Goal: Task Accomplishment & Management: Manage account settings

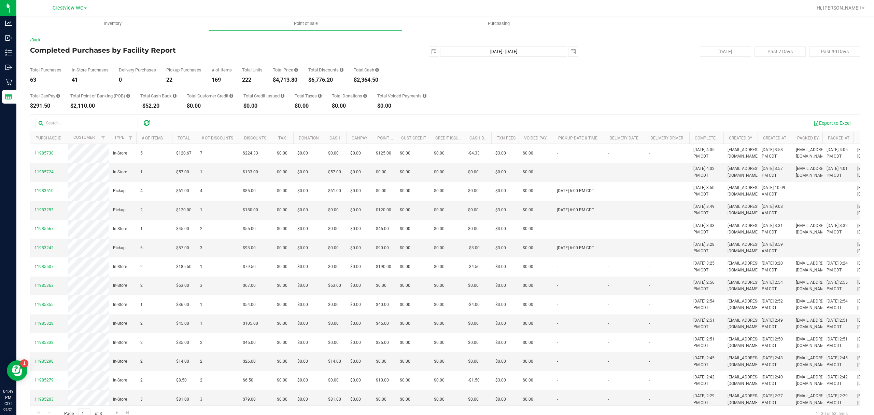
drag, startPoint x: 237, startPoint y: 52, endPoint x: 164, endPoint y: 31, distance: 75.4
click at [237, 52] on h4 "Completed Purchases by Facility Report" at bounding box center [168, 50] width 277 height 8
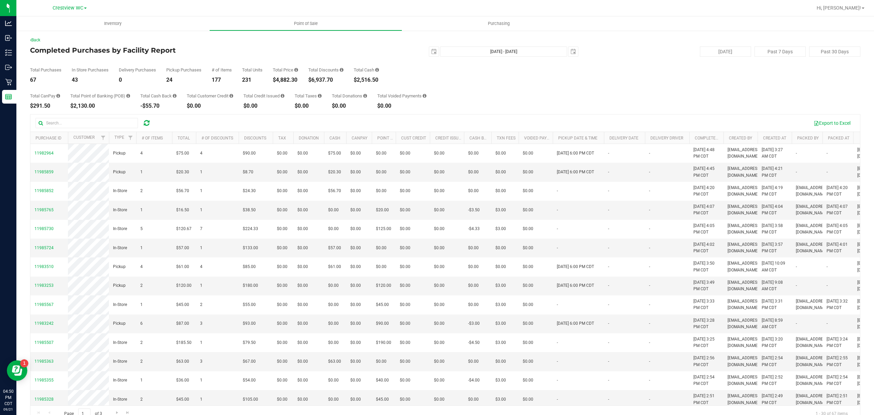
click at [231, 40] on div "Back" at bounding box center [445, 40] width 831 height 6
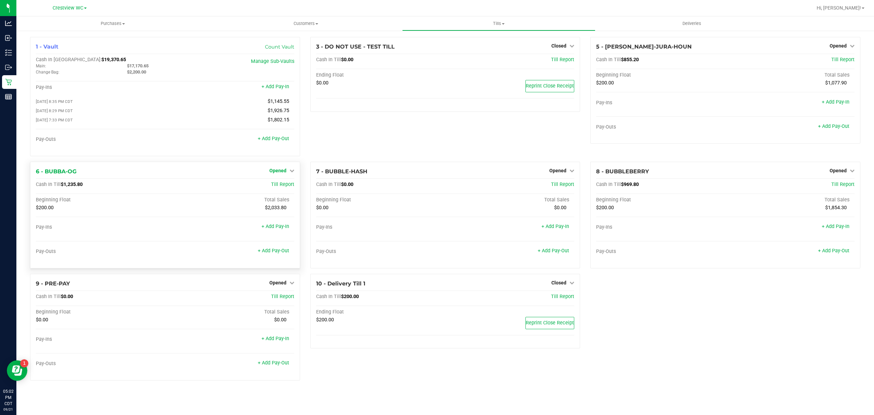
click at [276, 173] on span "Opened" at bounding box center [277, 170] width 17 height 5
click at [282, 189] on div "Close Till" at bounding box center [278, 184] width 51 height 9
click at [296, 186] on div "Close Till" at bounding box center [278, 184] width 51 height 9
click at [290, 186] on div "Close Till" at bounding box center [278, 184] width 51 height 9
click at [279, 186] on link "Close Till" at bounding box center [278, 184] width 18 height 5
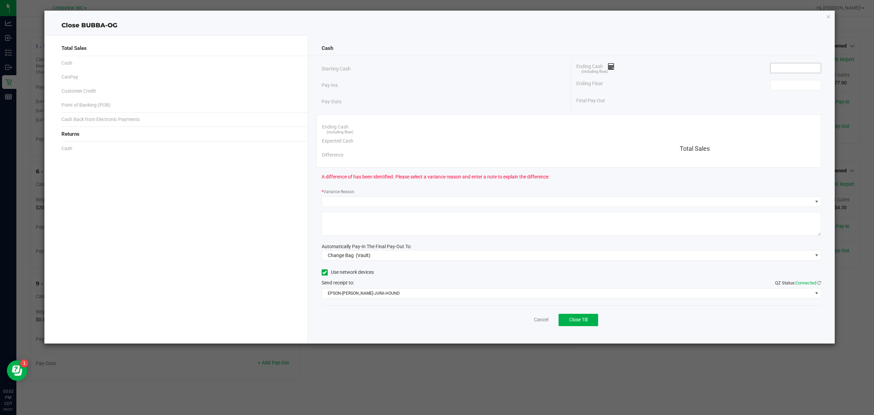
click at [814, 73] on span at bounding box center [795, 68] width 51 height 10
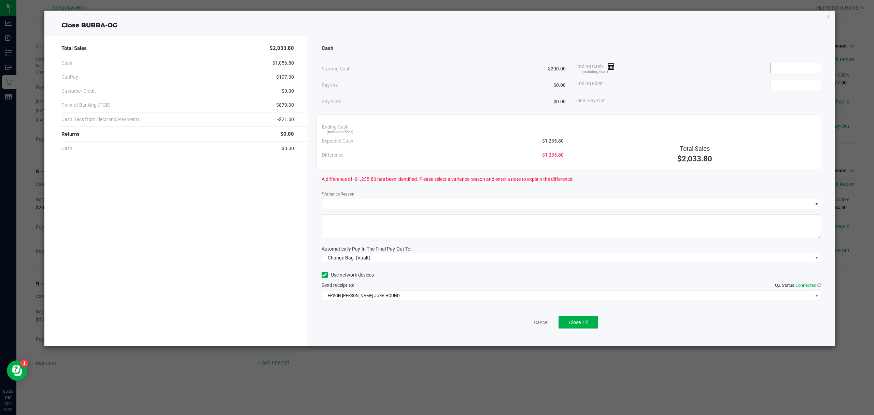
click at [795, 73] on span at bounding box center [795, 68] width 51 height 10
click at [787, 65] on input at bounding box center [796, 68] width 50 height 10
type input "$1,235.90"
click at [675, 39] on div "Cash Starting Cash $200.00 Pay-Ins $0.00 Pay-Outs $0.00 Ending Cash (including …" at bounding box center [571, 191] width 527 height 310
click at [796, 87] on input at bounding box center [796, 85] width 50 height 10
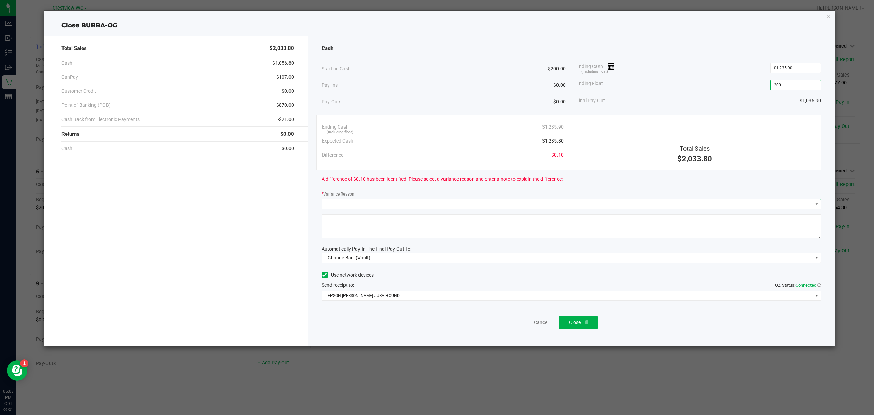
type input "$200.00"
click at [332, 200] on span at bounding box center [567, 204] width 491 height 10
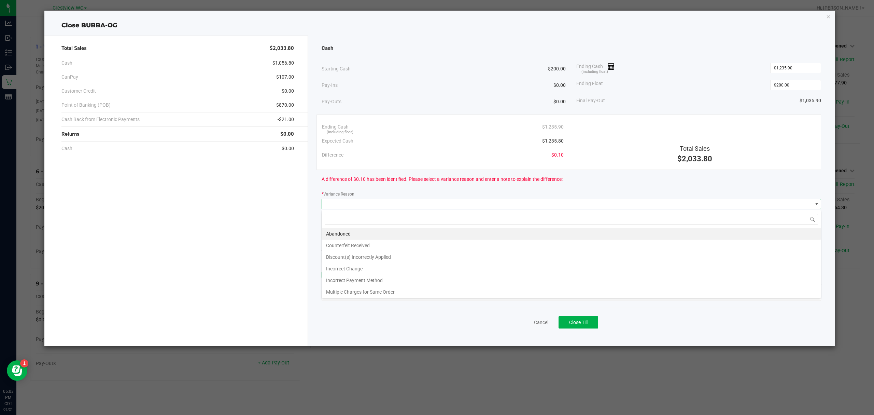
scroll to position [10, 500]
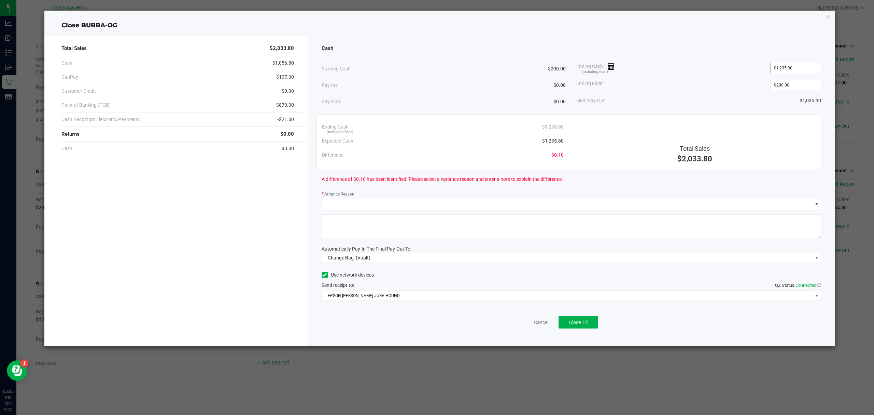
drag, startPoint x: 813, startPoint y: 56, endPoint x: 812, endPoint y: 63, distance: 6.9
click at [812, 59] on div "Cash Starting Cash $200.00 Pay-Ins $0.00 Pay-Outs $0.00 Ending Cash (including …" at bounding box center [571, 191] width 527 height 310
click at [812, 63] on input "1235.9" at bounding box center [796, 68] width 50 height 10
click at [811, 66] on input "1235.9" at bounding box center [796, 68] width 50 height 10
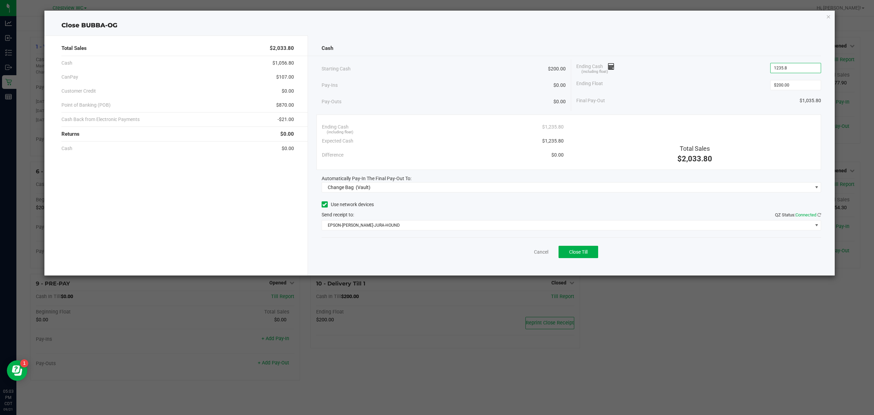
type input "$1,235.80"
click at [728, 78] on div "Ending Float $200.00" at bounding box center [698, 84] width 245 height 17
click at [445, 185] on span "Change Bag (Vault)" at bounding box center [567, 187] width 491 height 10
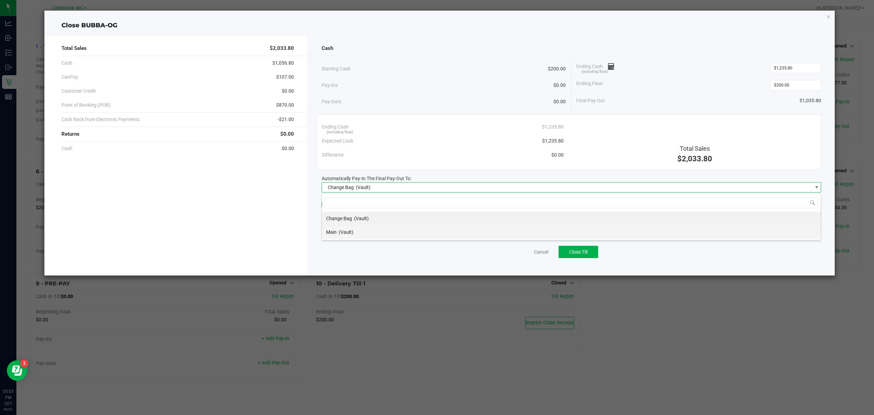
click at [351, 232] on span "(Vault)" at bounding box center [346, 231] width 15 height 5
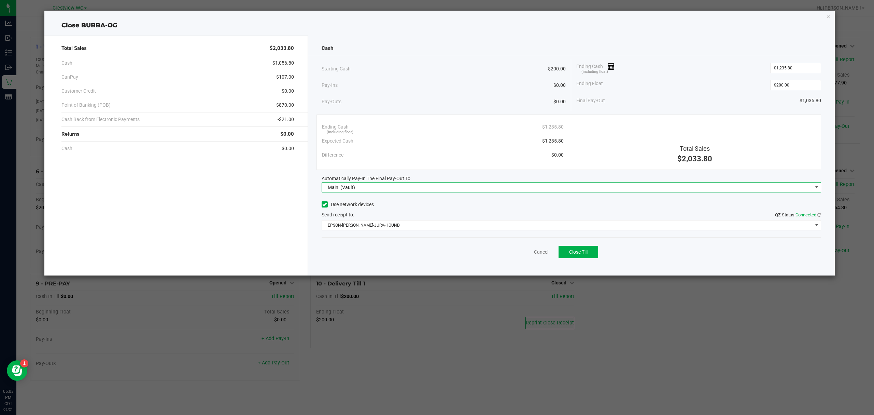
click at [355, 234] on div "Cash Starting Cash $200.00 Pay-Ins $0.00 Pay-Outs $0.00 Ending Cash (including …" at bounding box center [571, 156] width 527 height 240
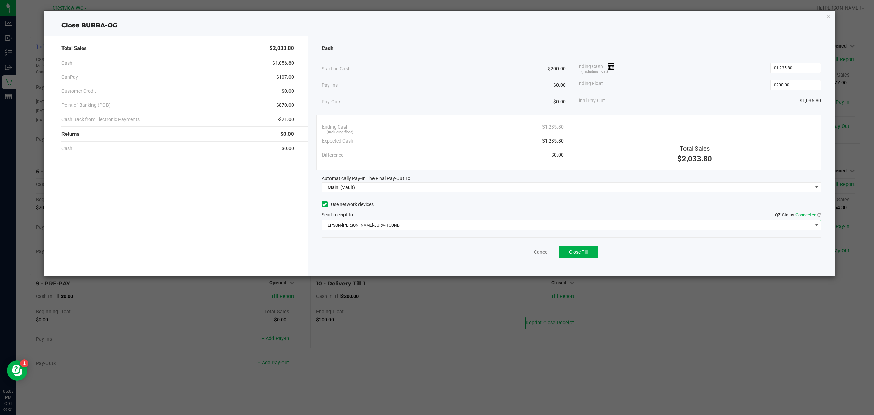
click at [362, 229] on span "EPSON-BRUNO-JURA-HOUND" at bounding box center [567, 225] width 491 height 10
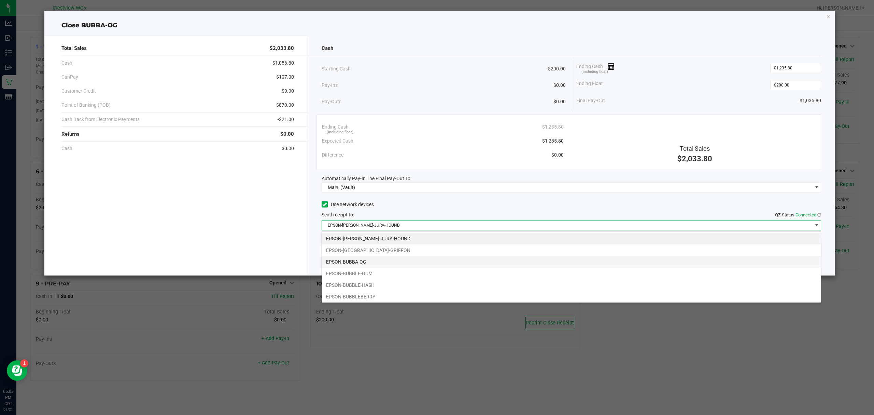
click at [376, 267] on li "EPSON-BUBBA-OG" at bounding box center [571, 262] width 499 height 12
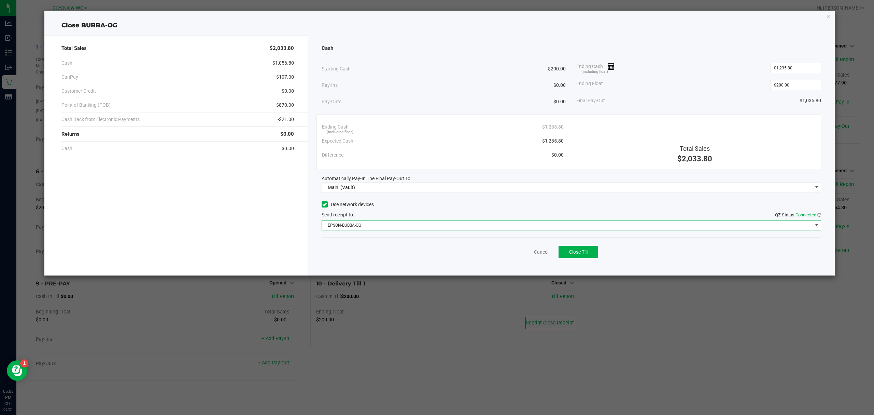
click at [365, 228] on span "EPSON-BUBBA-OG" at bounding box center [567, 225] width 491 height 10
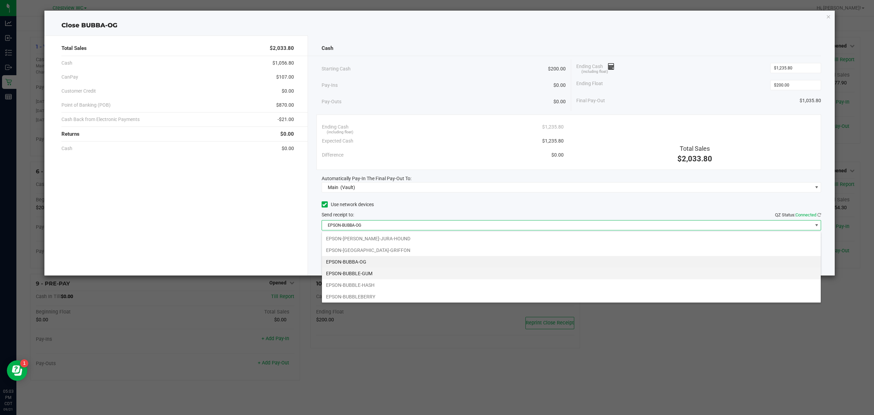
click at [363, 270] on li "EPSON-BUBBLE-GUM" at bounding box center [571, 273] width 499 height 12
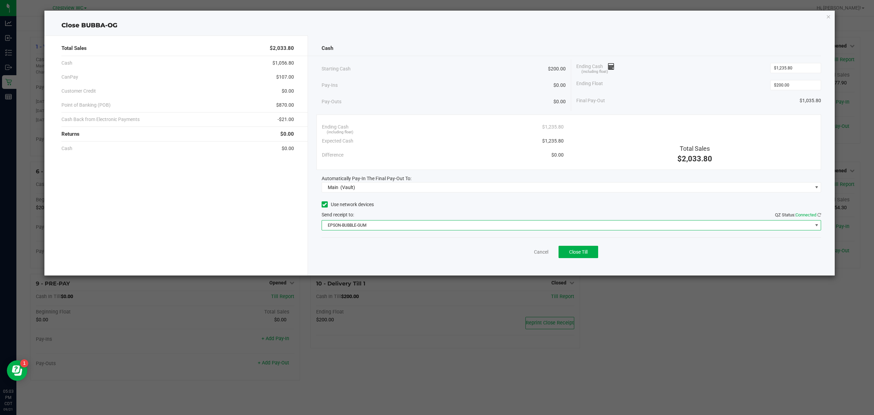
click at [309, 239] on div "Cash Starting Cash $200.00 Pay-Ins $0.00 Pay-Outs $0.00 Ending Cash (including …" at bounding box center [571, 156] width 527 height 240
click at [581, 252] on span "Close Till" at bounding box center [578, 251] width 18 height 5
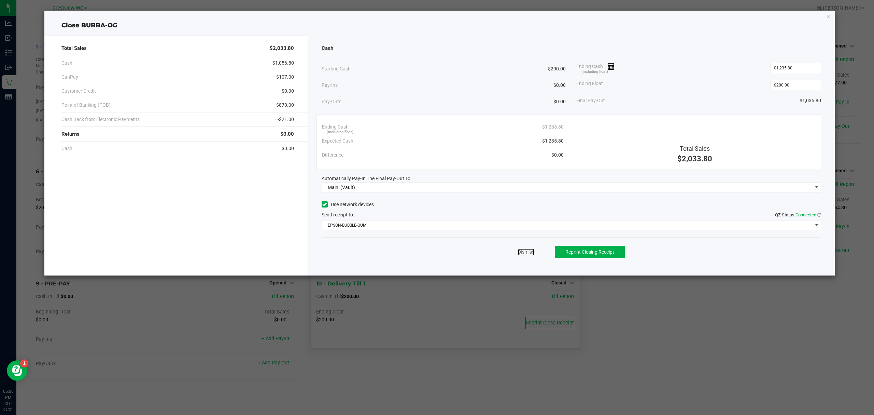
drag, startPoint x: 520, startPoint y: 253, endPoint x: 520, endPoint y: 277, distance: 23.2
click at [520, 253] on link "Dismiss" at bounding box center [526, 251] width 16 height 7
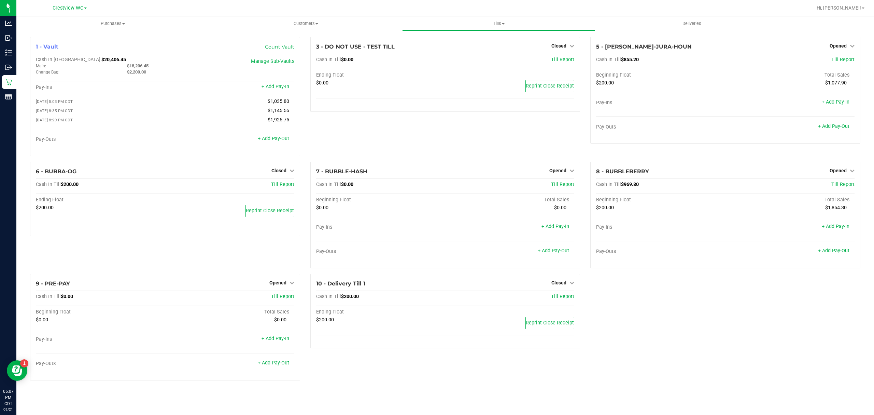
click at [370, 151] on div "3 - DO NOT USE - TEST TILL Closed Open Till Cash In Till $0.00 Till Report Endi…" at bounding box center [445, 99] width 280 height 125
click at [655, 336] on div "1 - Vault Count Vault Cash In Vault: $20,406.45 Main: $18,206.45 Change Bag: $2…" at bounding box center [445, 211] width 841 height 349
click at [368, 134] on div "3 - DO NOT USE - TEST TILL Closed Open Till Cash In Till $0.00 Till Report Endi…" at bounding box center [445, 99] width 280 height 125
click at [850, 173] on icon at bounding box center [852, 170] width 5 height 5
click at [843, 186] on link "Close Till" at bounding box center [839, 184] width 18 height 5
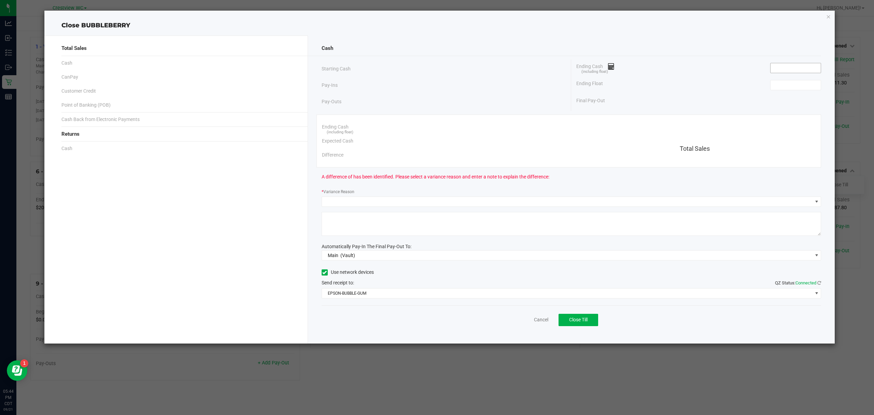
click at [787, 67] on input at bounding box center [796, 68] width 50 height 10
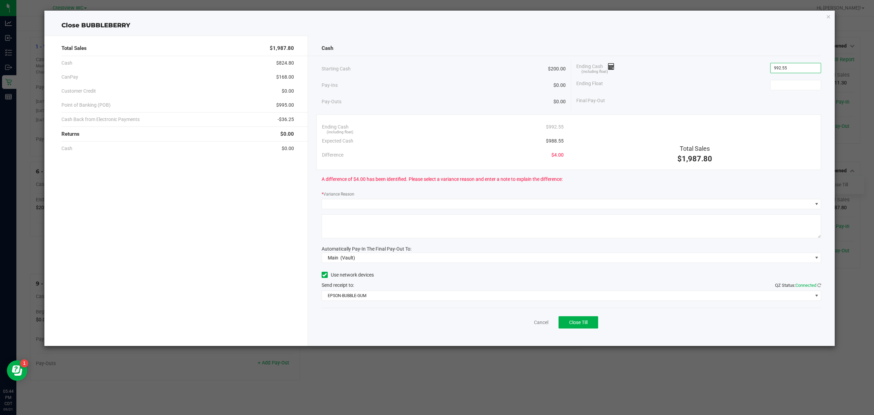
type input "$992.55"
click at [700, 53] on div "Cash" at bounding box center [572, 48] width 500 height 15
click at [201, 278] on div "Total Sales $1,987.80 Cash $824.80 CanPay $168.00 Customer Credit $0.00 Point o…" at bounding box center [176, 191] width 264 height 310
click at [803, 91] on div "Ending Float" at bounding box center [698, 84] width 245 height 17
click at [801, 87] on input at bounding box center [796, 85] width 50 height 10
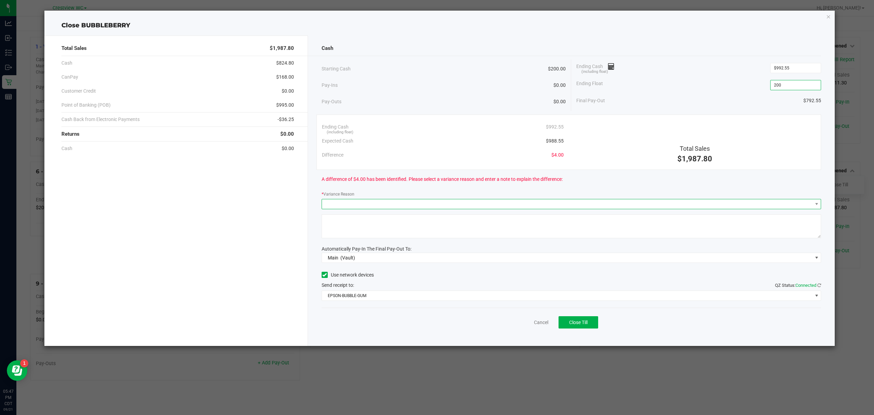
type input "$200.00"
click at [391, 205] on span at bounding box center [567, 204] width 491 height 10
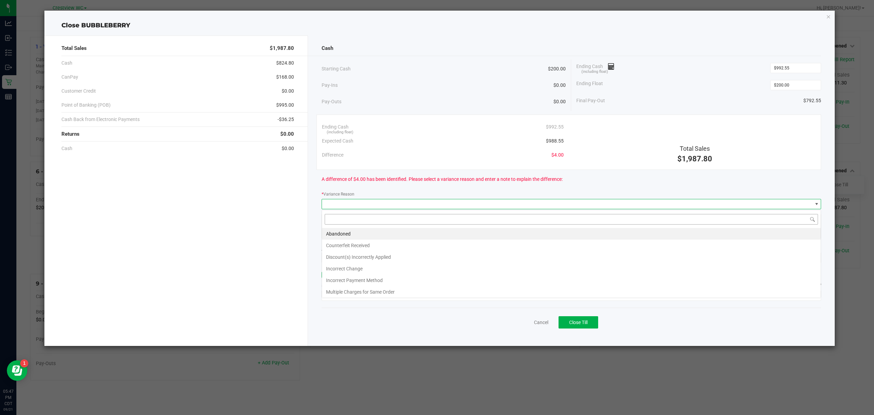
scroll to position [10, 500]
click at [364, 229] on li "Abandoned" at bounding box center [571, 234] width 499 height 12
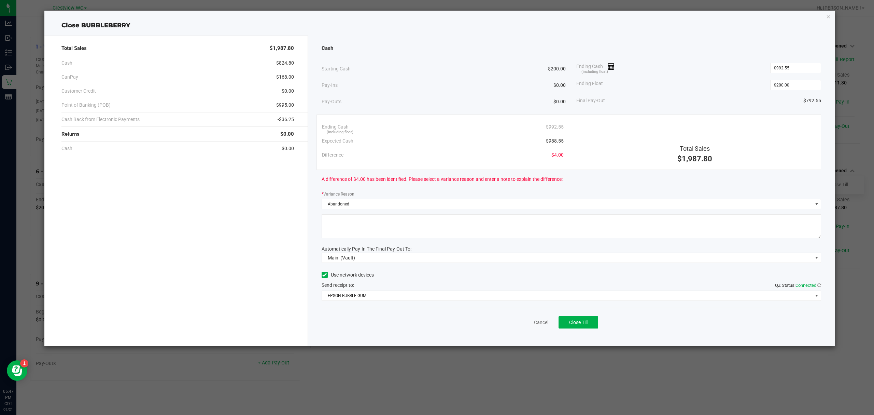
click at [362, 228] on textarea at bounding box center [572, 226] width 500 height 24
type textarea "abandoned change"
click at [581, 323] on span "Close Till" at bounding box center [578, 321] width 18 height 5
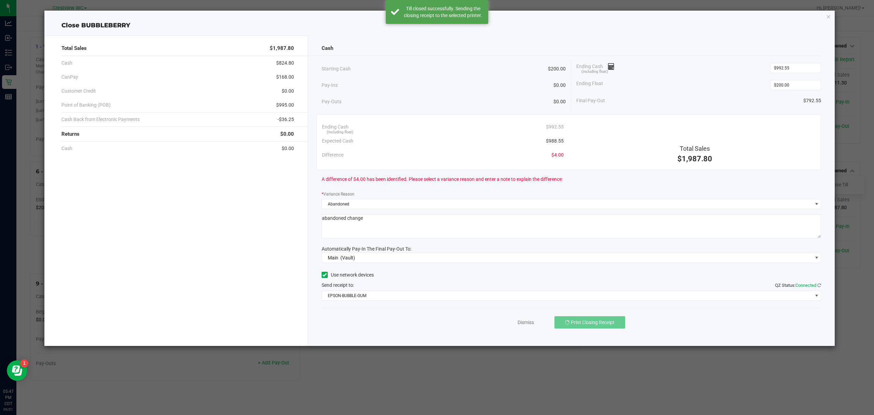
click at [234, 292] on div "Total Sales $1,987.80 Cash $824.80 CanPay $168.00 Customer Credit $0.00 Point o…" at bounding box center [176, 191] width 264 height 310
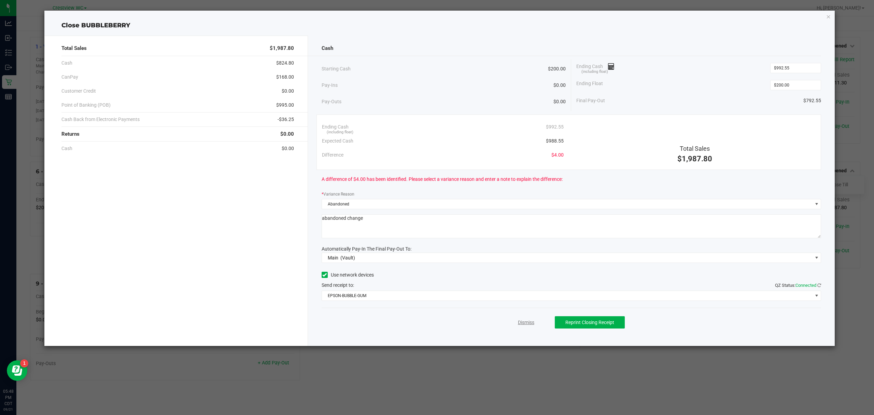
click at [518, 325] on link "Dismiss" at bounding box center [526, 322] width 16 height 7
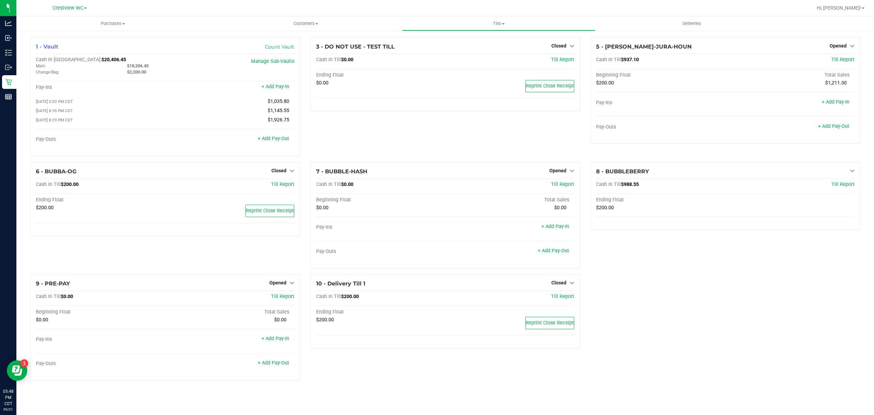
click at [630, 332] on div "1 - Vault Count Vault Cash In Vault: $20,406.45 Main: $18,206.45 Change Bag: $2…" at bounding box center [445, 211] width 841 height 349
click at [362, 138] on div "3 - DO NOT USE - TEST TILL Closed Open Till Cash In Till $0.00 Till Report Endi…" at bounding box center [445, 99] width 280 height 125
click at [283, 288] on div "9 - PRE-PAY Opened Close Till" at bounding box center [165, 283] width 259 height 8
click at [283, 283] on span "Opened" at bounding box center [277, 282] width 17 height 5
click at [282, 295] on div "Close Till" at bounding box center [278, 296] width 51 height 9
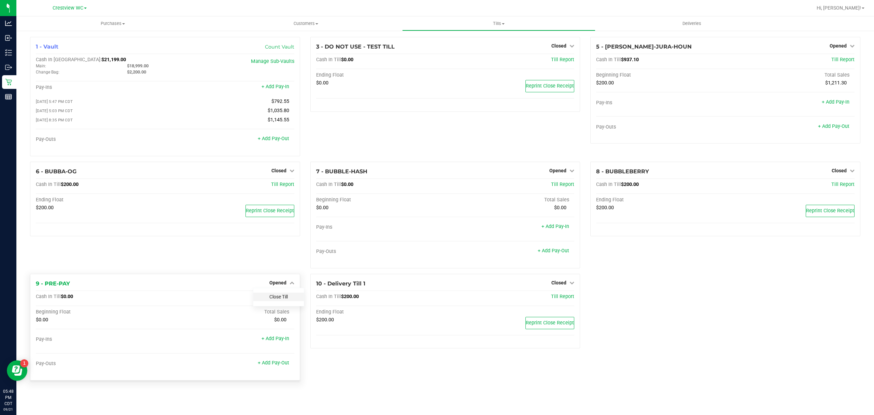
click at [282, 299] on link "Close Till" at bounding box center [278, 296] width 18 height 5
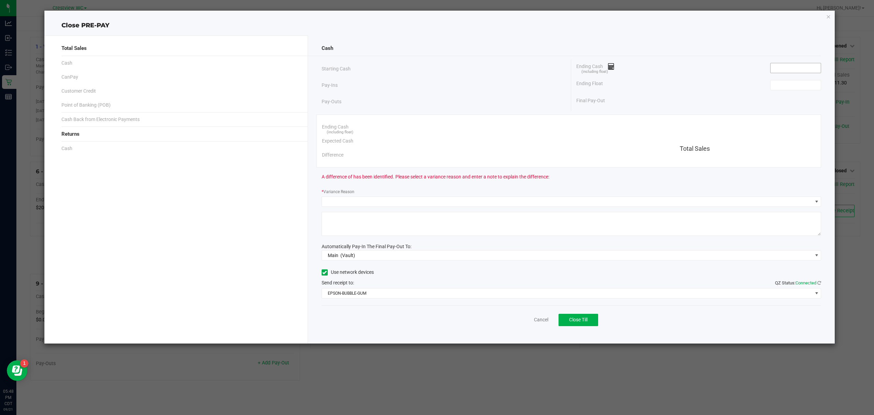
click at [814, 70] on input at bounding box center [796, 68] width 50 height 10
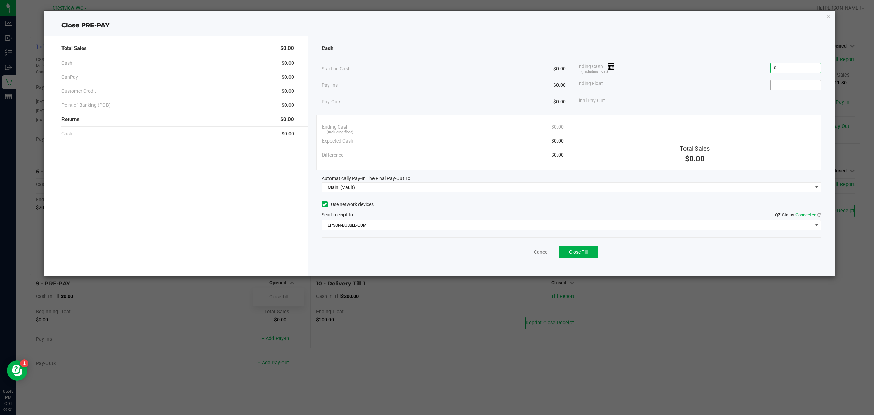
type input "$0.00"
click at [787, 88] on input at bounding box center [796, 85] width 50 height 10
type input "$0.00"
click at [708, 67] on div "Ending Cash (including float) $0.00" at bounding box center [698, 67] width 245 height 17
click at [566, 254] on button "Close Till" at bounding box center [579, 252] width 40 height 12
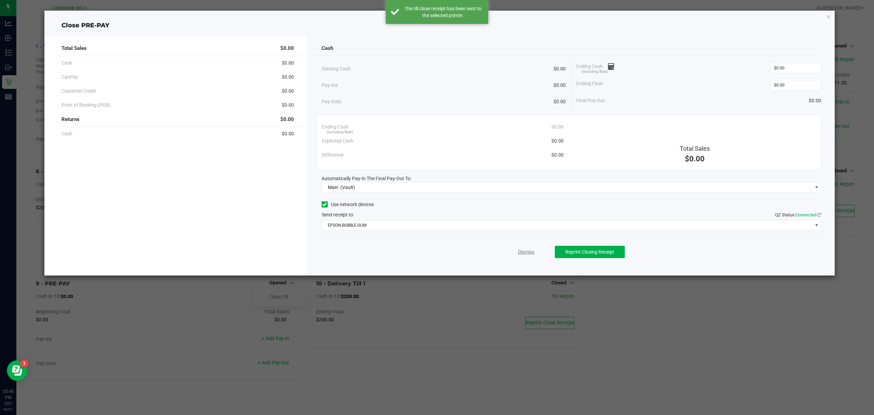
click at [519, 252] on link "Dismiss" at bounding box center [526, 251] width 16 height 7
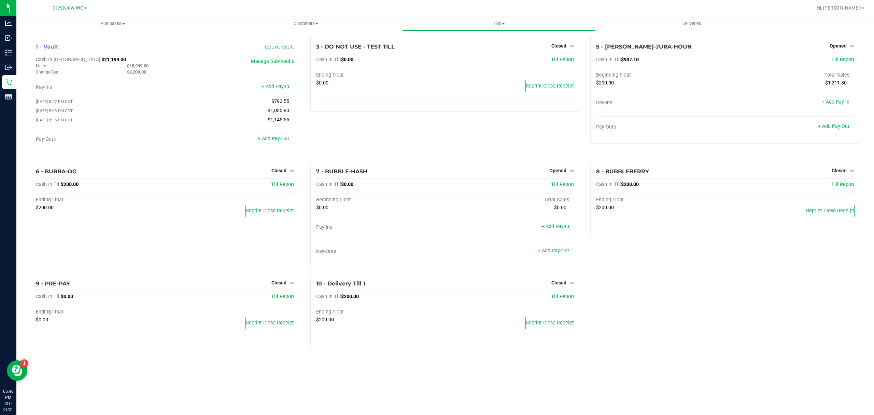
click at [734, 312] on div "1 - Vault Count Vault Cash In Vault: $21,199.00 Main: $18,999.00 Change Bag: $2…" at bounding box center [445, 195] width 841 height 317
click at [561, 171] on span "Opened" at bounding box center [557, 170] width 17 height 5
click at [562, 183] on link "Close Till" at bounding box center [559, 184] width 18 height 5
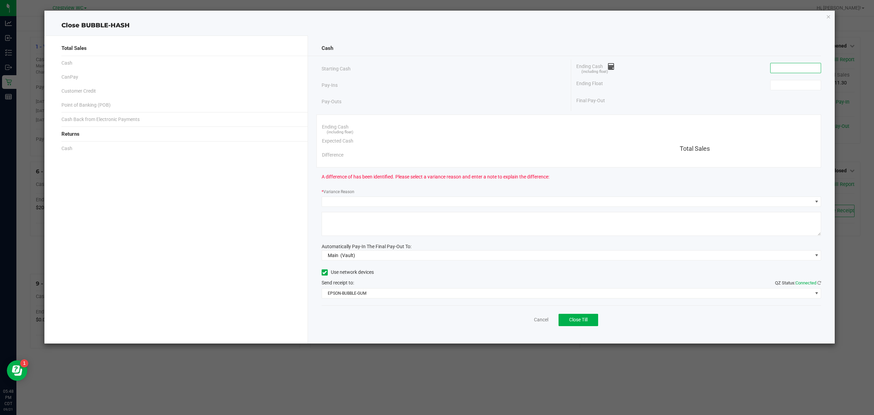
click at [798, 71] on input at bounding box center [796, 68] width 50 height 10
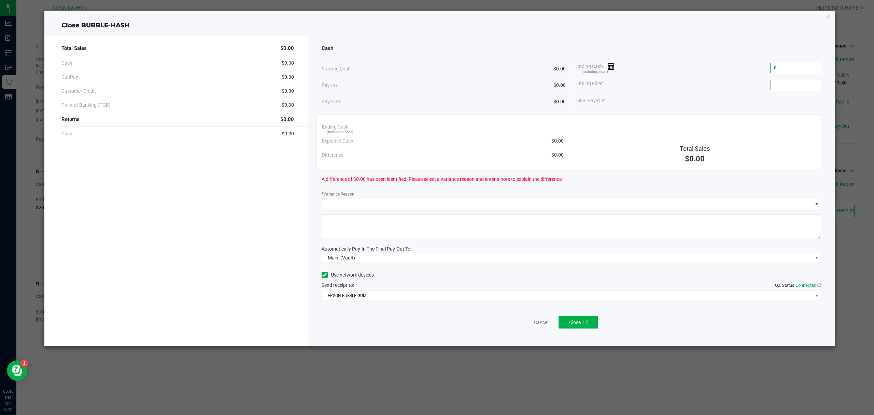
type input "$0.00"
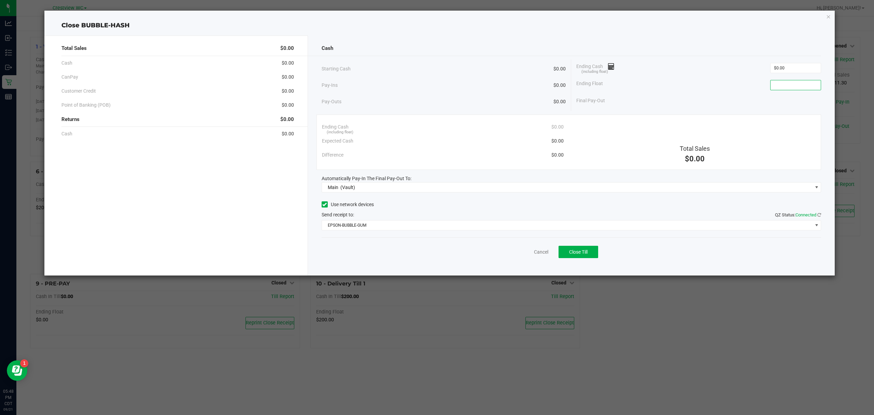
click at [798, 81] on input at bounding box center [796, 85] width 50 height 10
type input "$0.00"
click at [715, 67] on div "Ending Cash (including float) $0.00" at bounding box center [698, 67] width 245 height 17
click at [595, 257] on button "Close Till" at bounding box center [579, 252] width 40 height 12
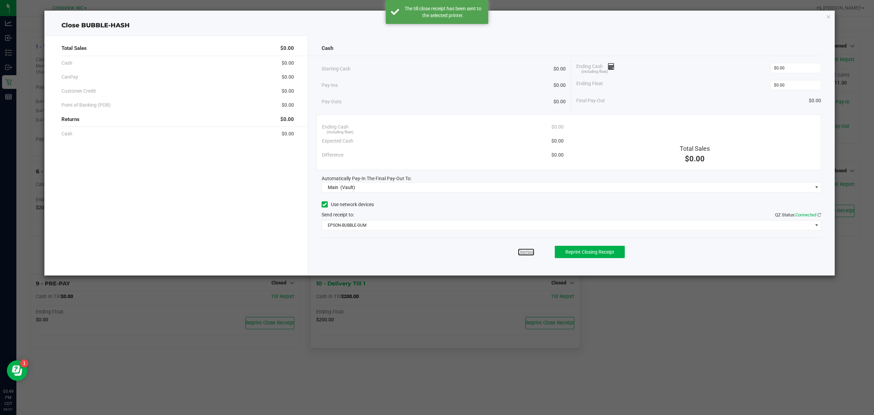
drag, startPoint x: 523, startPoint y: 252, endPoint x: 561, endPoint y: 260, distance: 39.0
click at [523, 252] on link "Dismiss" at bounding box center [526, 251] width 16 height 7
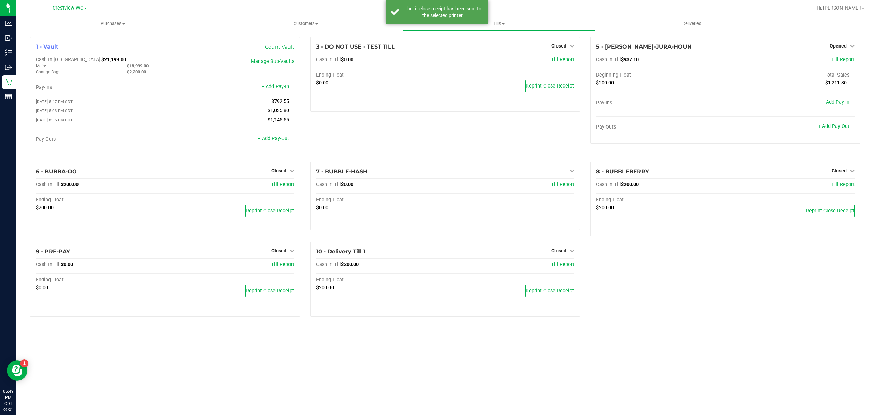
click at [710, 347] on div "Purchases Summary of purchases Fulfillment All purchases Customers All customer…" at bounding box center [445, 215] width 858 height 398
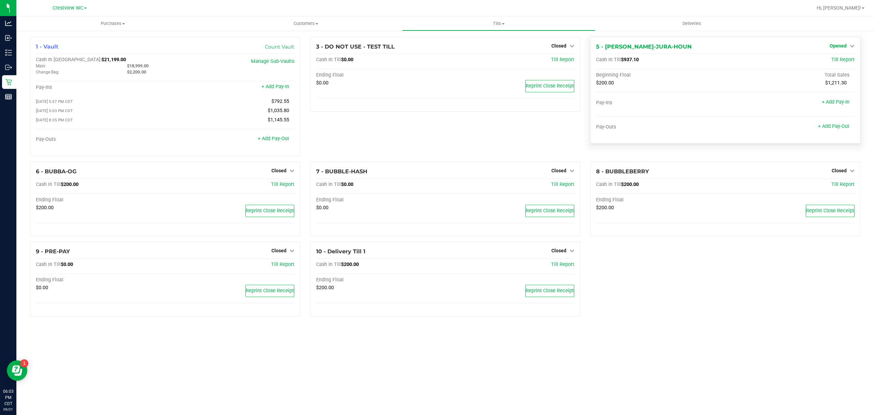
click at [837, 44] on span "Opened" at bounding box center [838, 45] width 17 height 5
click at [839, 59] on link "Close Till" at bounding box center [839, 59] width 18 height 5
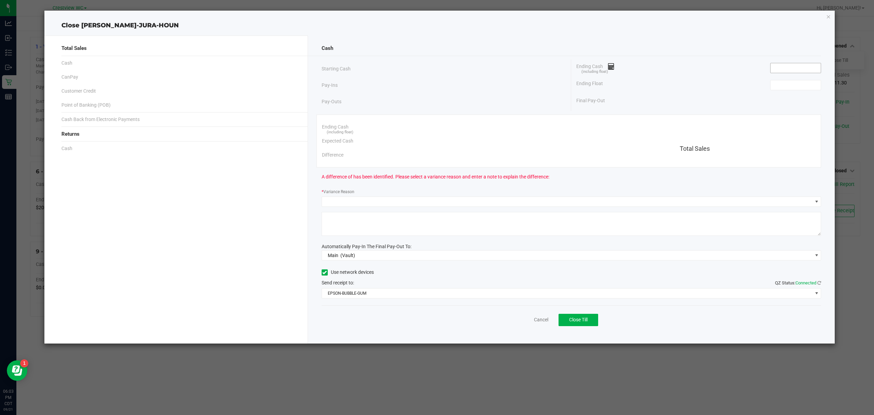
click at [801, 69] on input at bounding box center [796, 68] width 50 height 10
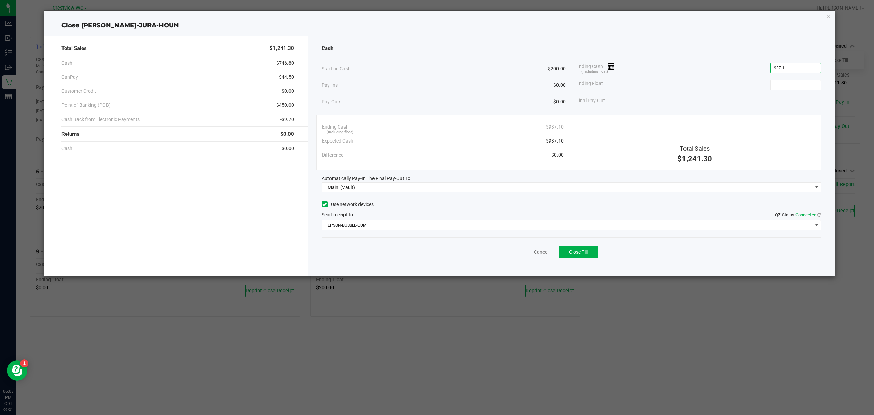
type input "$937.10"
click at [797, 77] on div "Ending Float" at bounding box center [698, 84] width 245 height 17
click at [795, 82] on input at bounding box center [796, 85] width 50 height 10
type input "$200.00"
click at [468, 83] on div "Pay-Ins $0.00" at bounding box center [444, 85] width 245 height 14
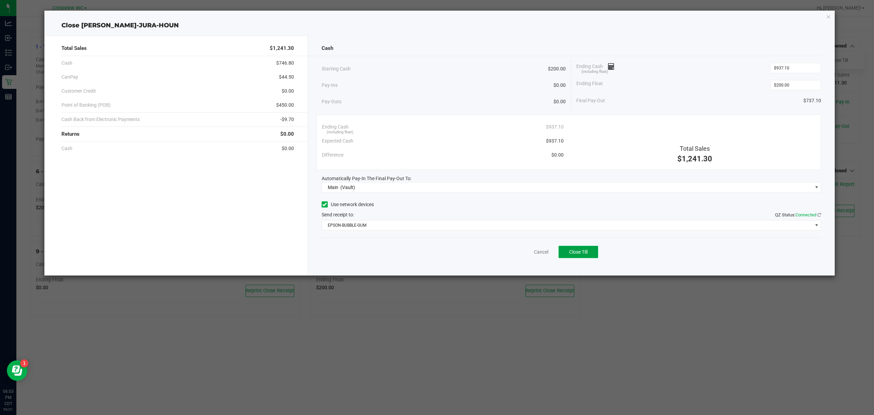
click at [568, 256] on button "Close Till" at bounding box center [579, 252] width 40 height 12
click at [521, 252] on link "Dismiss" at bounding box center [526, 251] width 16 height 7
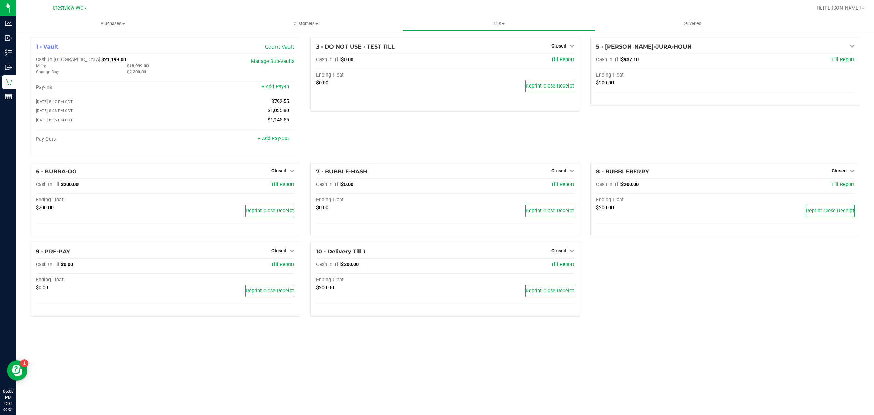
click at [641, 311] on div "1 - Vault Count Vault Cash In Vault: $21,199.00 Main: $18,999.00 Change Bag: $2…" at bounding box center [445, 179] width 841 height 285
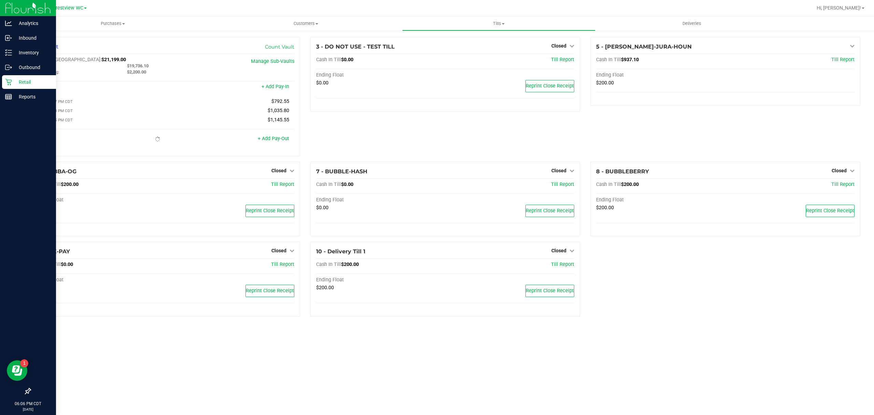
click at [14, 105] on div at bounding box center [28, 244] width 56 height 280
click at [21, 98] on p "Reports" at bounding box center [32, 97] width 41 height 8
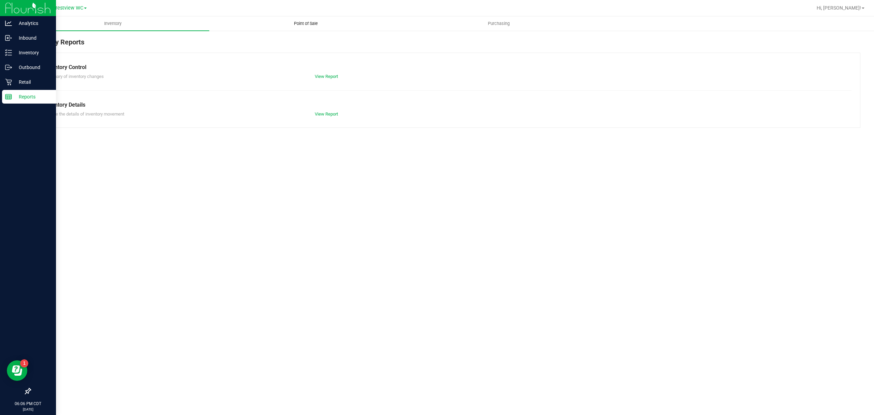
click at [301, 22] on span "Point of Sale" at bounding box center [306, 23] width 42 height 6
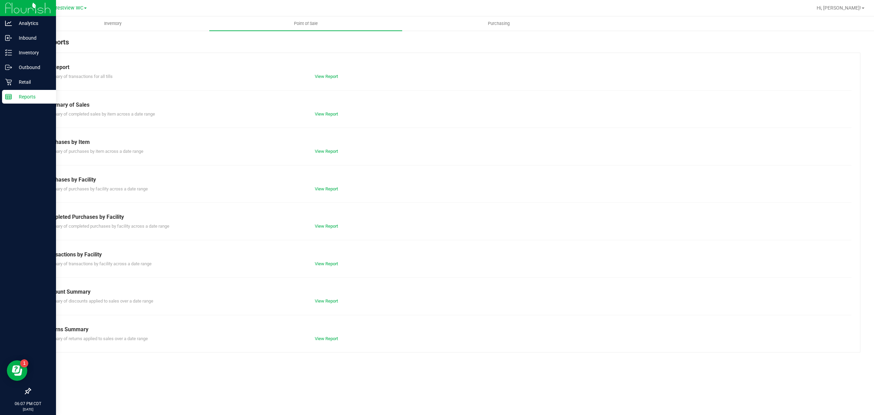
click at [322, 223] on div "View Report" at bounding box center [378, 226] width 136 height 7
click at [321, 228] on link "View Report" at bounding box center [326, 225] width 23 height 5
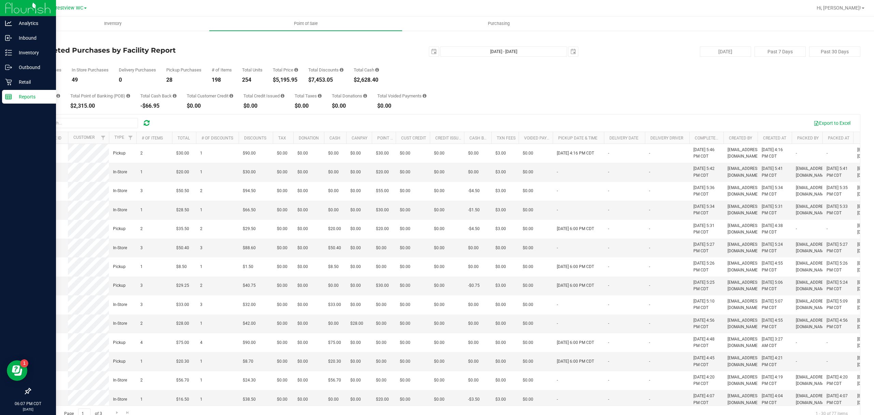
click at [379, 44] on div "Back Completed Purchases by Facility Report 2025-09-21 Sep 21, 2025 - Sep 21, 2…" at bounding box center [445, 229] width 831 height 385
click at [429, 51] on span "select" at bounding box center [434, 52] width 10 height 10
click at [440, 106] on link "15" at bounding box center [441, 111] width 10 height 11
type input "2025-09-15"
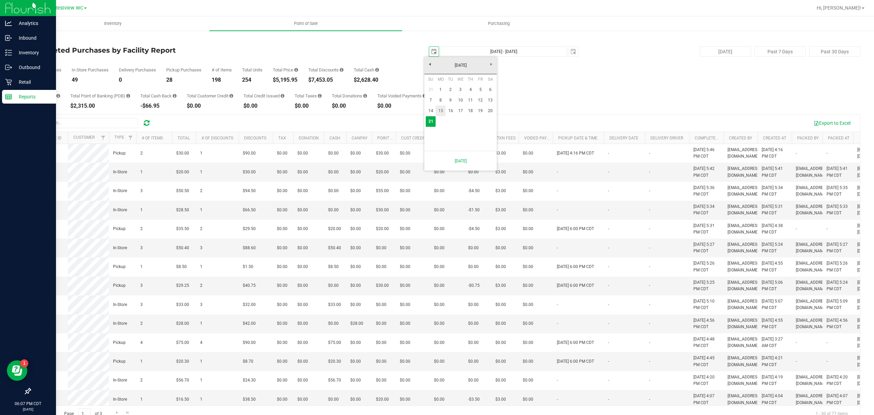
type input "Sep 15, 2025 - Sep 21, 2025"
click at [408, 39] on div "Back" at bounding box center [445, 40] width 831 height 6
click at [431, 50] on span "select" at bounding box center [433, 51] width 5 height 5
click at [438, 87] on link "1" at bounding box center [441, 89] width 10 height 11
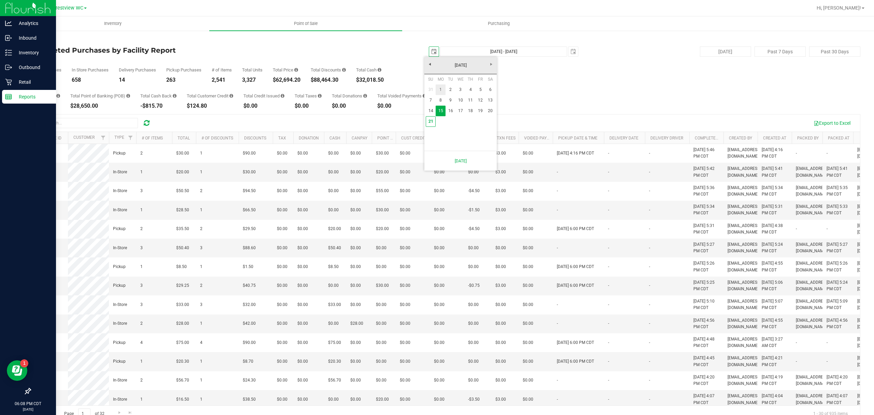
type input "2025-09-01"
type input "Sep 1, 2025 - Sep 21, 2025"
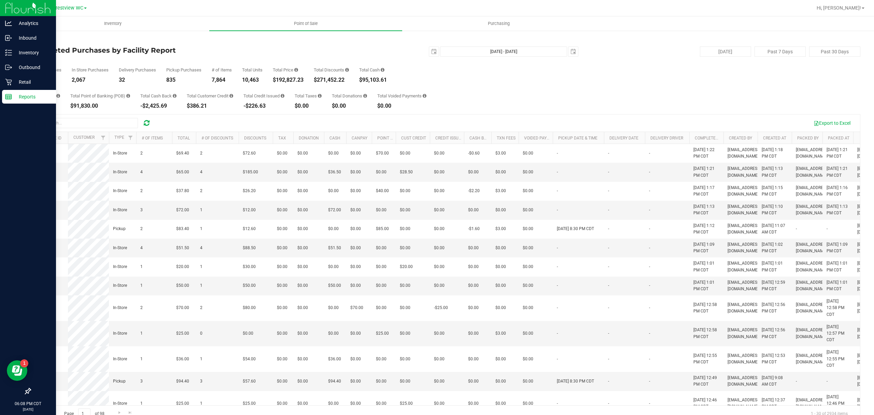
click at [393, 54] on div "2025-09-01 Sep 1, 2025 - Sep 21, 2025 2025-09-21" at bounding box center [443, 51] width 282 height 10
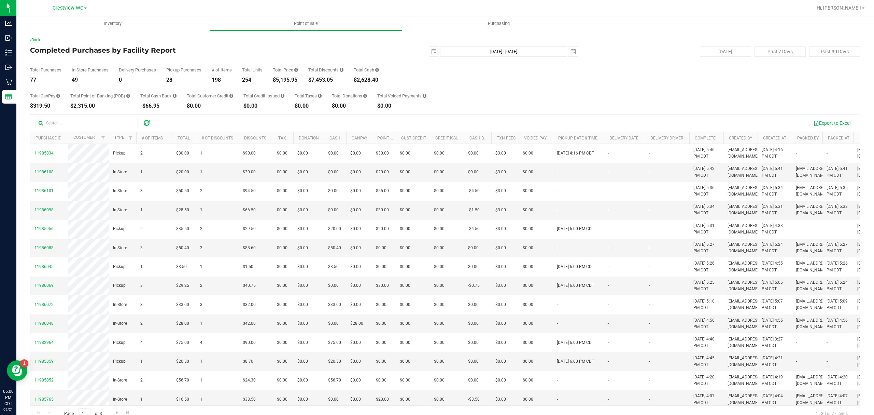
drag, startPoint x: 289, startPoint y: 48, endPoint x: 358, endPoint y: 9, distance: 79.4
click at [289, 48] on h4 "Completed Purchases by Facility Report" at bounding box center [168, 50] width 277 height 8
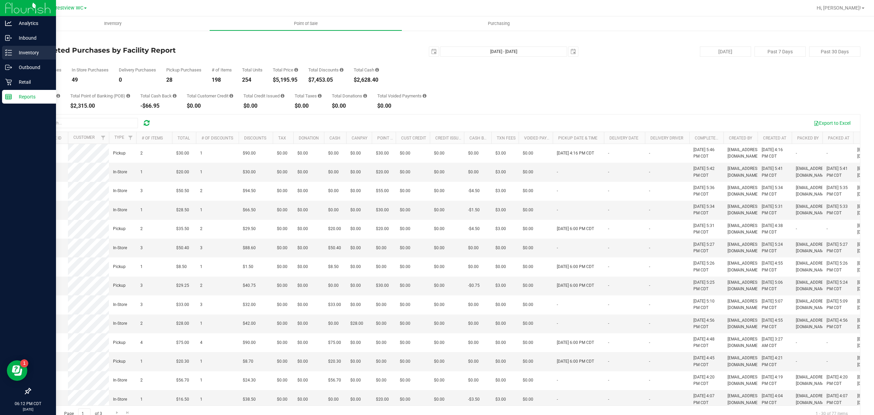
click at [12, 48] on div "Inventory" at bounding box center [29, 53] width 54 height 14
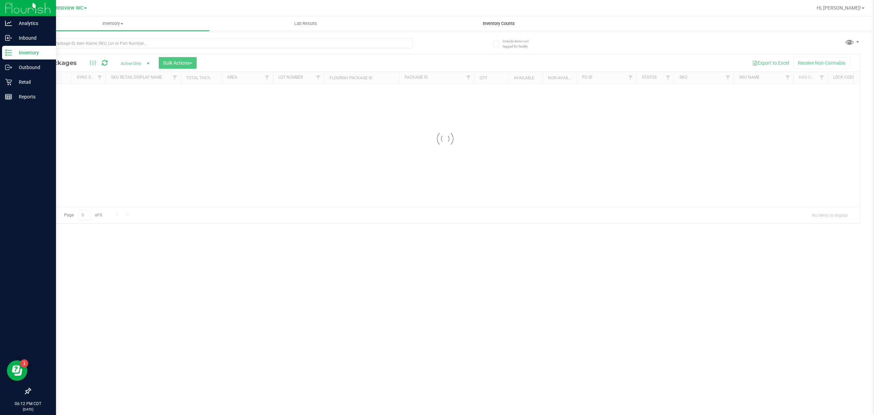
click at [488, 25] on span "Inventory Counts" at bounding box center [499, 23] width 51 height 6
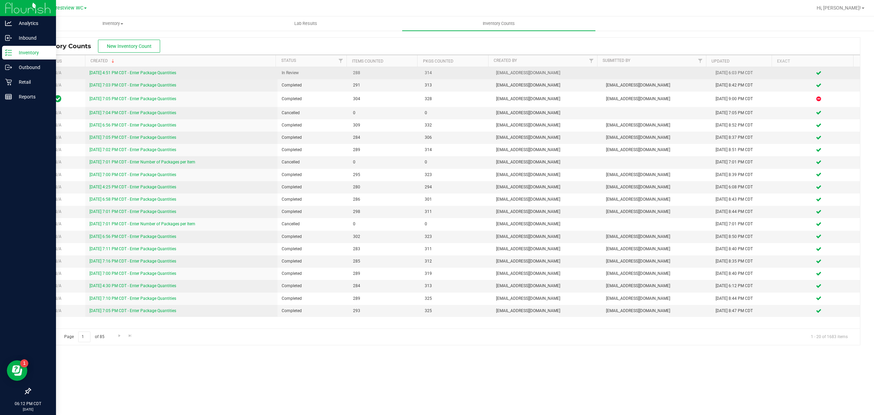
click at [108, 72] on link "[DATE] 4:51 PM CDT - Enter Package Quantities" at bounding box center [132, 72] width 87 height 5
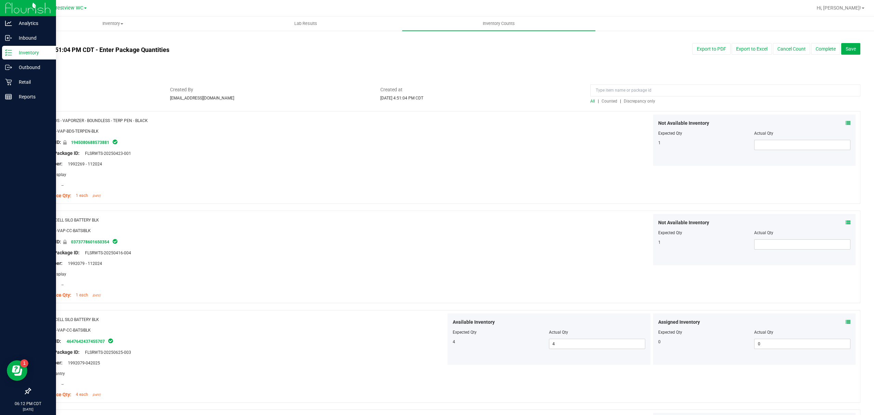
click at [624, 101] on span "Discrepancy only" at bounding box center [639, 101] width 31 height 5
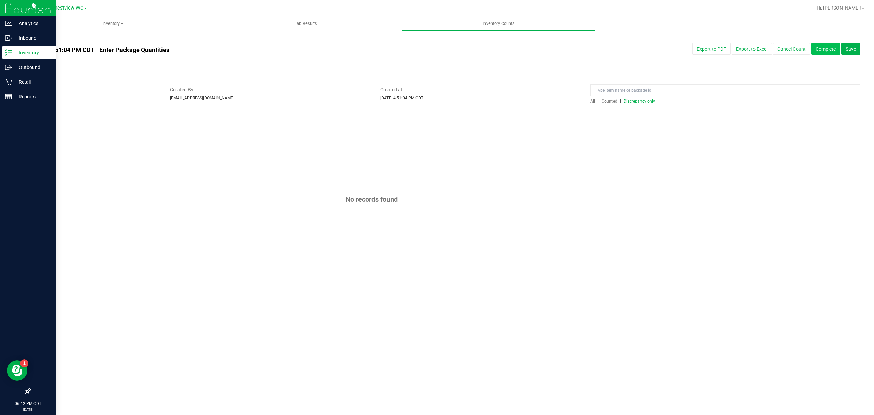
click at [827, 48] on button "Complete" at bounding box center [825, 49] width 29 height 12
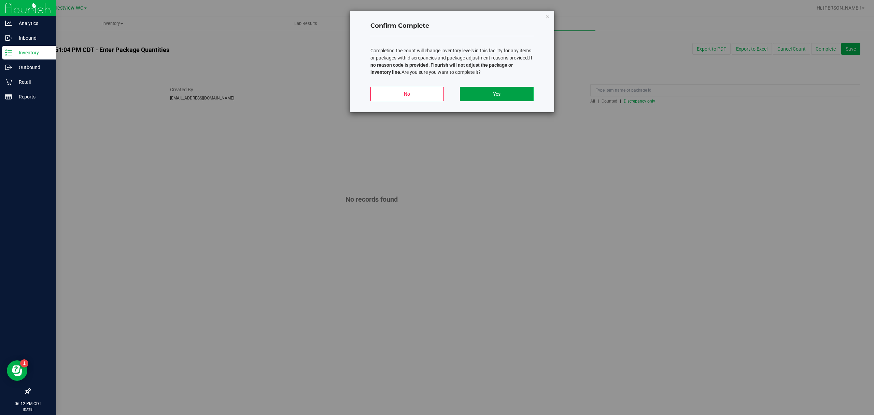
click at [500, 93] on button "Yes" at bounding box center [496, 94] width 73 height 14
